Goal: Information Seeking & Learning: Check status

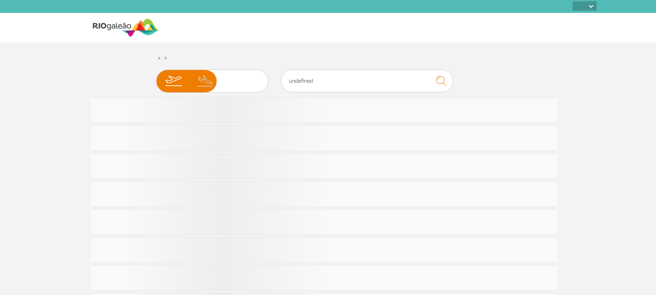
select select
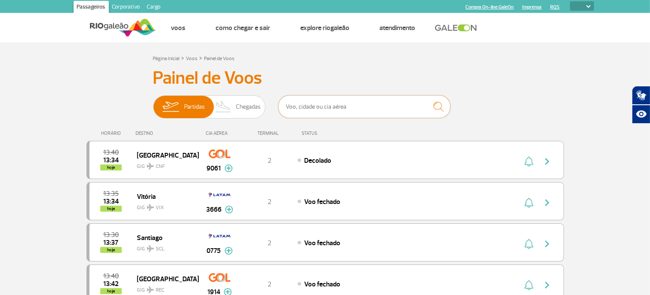
click at [408, 108] on input "text" at bounding box center [364, 106] width 172 height 23
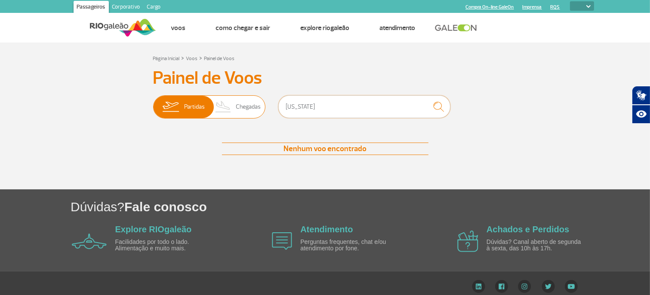
drag, startPoint x: 380, startPoint y: 111, endPoint x: 201, endPoint y: 102, distance: 179.2
click at [201, 102] on div "Partidas Chegadas [US_STATE]" at bounding box center [325, 108] width 344 height 26
drag, startPoint x: 314, startPoint y: 106, endPoint x: 246, endPoint y: 108, distance: 67.5
click at [246, 108] on div "Partidas Chegadas [GEOGRAPHIC_DATA]" at bounding box center [325, 108] width 344 height 26
drag, startPoint x: 335, startPoint y: 110, endPoint x: 243, endPoint y: 109, distance: 91.6
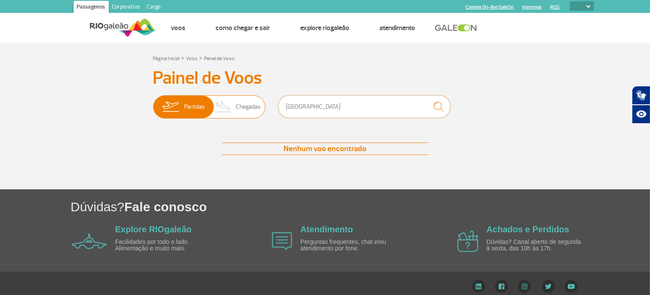
click at [243, 109] on div "Partidas Chegadas USA" at bounding box center [325, 108] width 344 height 26
type input "E"
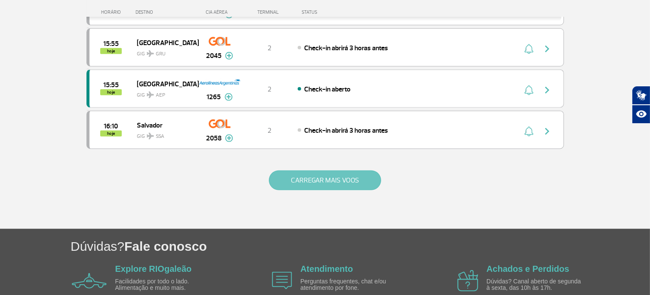
click at [363, 182] on button "CARREGAR MAIS VOOS" at bounding box center [325, 181] width 112 height 20
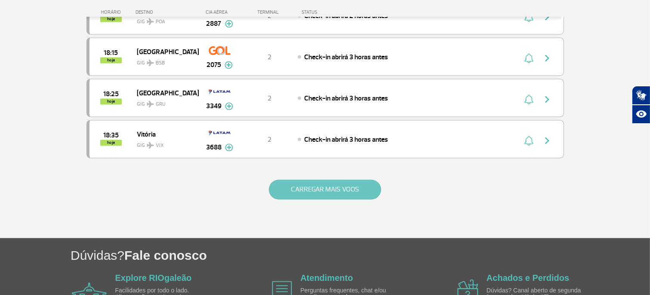
click at [362, 185] on button "CARREGAR MAIS VOOS" at bounding box center [325, 190] width 112 height 20
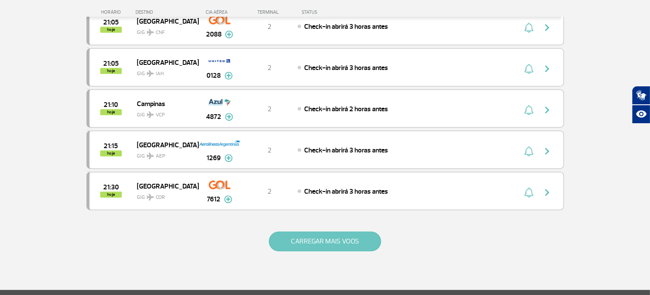
click at [346, 232] on button "CARREGAR MAIS VOOS" at bounding box center [325, 242] width 112 height 20
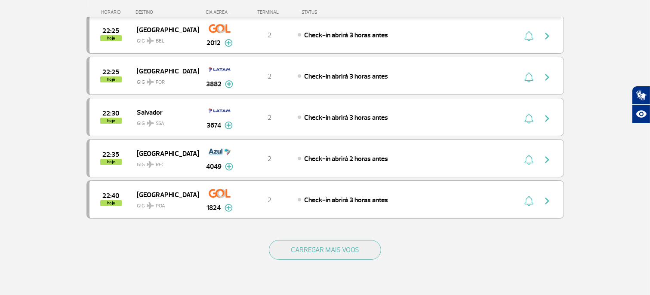
scroll to position [3224, 0]
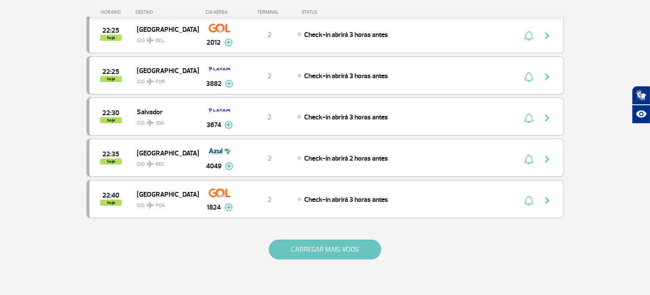
click at [364, 240] on button "CARREGAR MAIS VOOS" at bounding box center [325, 250] width 112 height 20
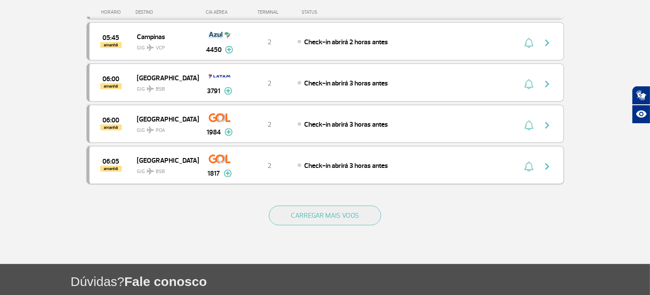
scroll to position [4084, 0]
